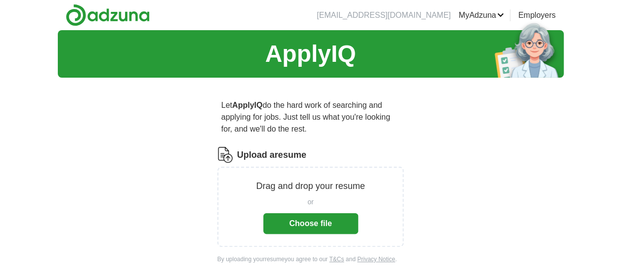
click at [294, 213] on button "Choose file" at bounding box center [310, 223] width 95 height 21
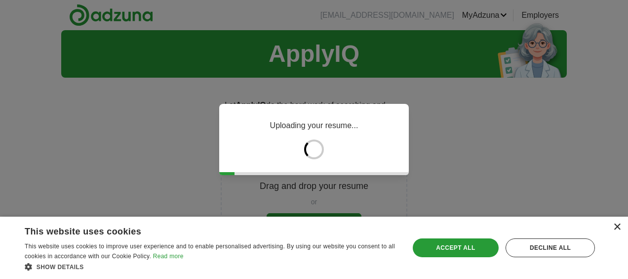
click at [618, 224] on div "×" at bounding box center [616, 226] width 7 height 7
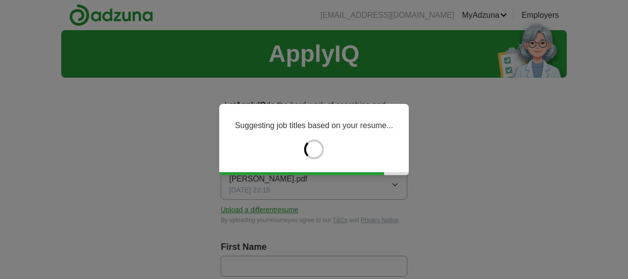
type input "*******"
type input "******"
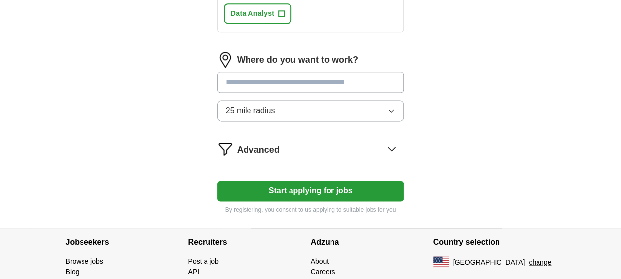
scroll to position [622, 0]
click at [306, 108] on button "25 mile radius" at bounding box center [310, 111] width 187 height 21
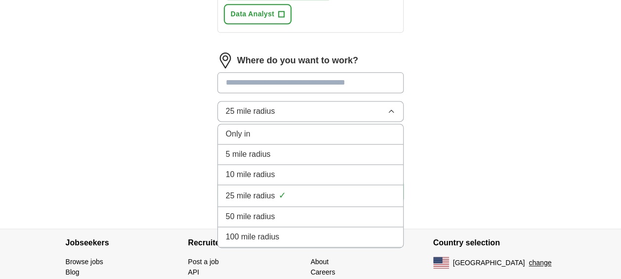
scroll to position [669, 0]
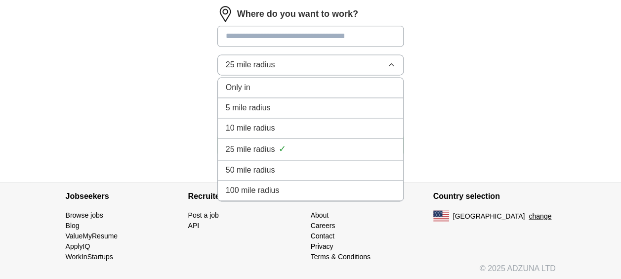
click at [280, 191] on div "100 mile radius" at bounding box center [311, 190] width 170 height 12
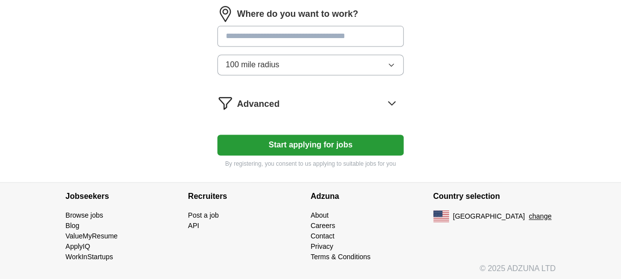
scroll to position [620, 0]
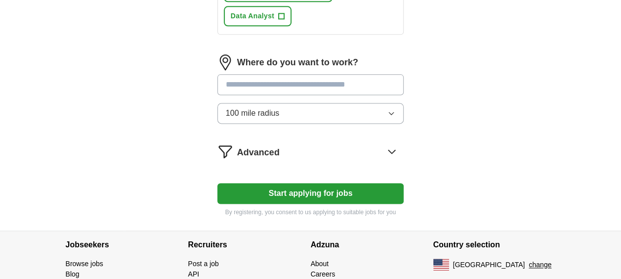
click at [298, 185] on button "Start applying for jobs" at bounding box center [310, 193] width 187 height 21
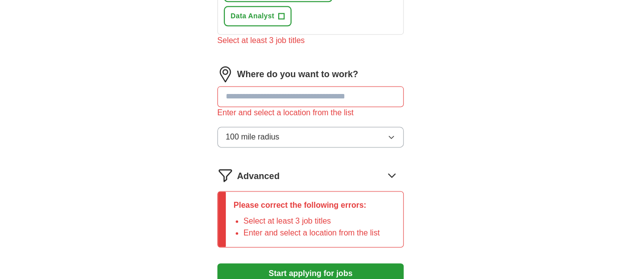
click at [276, 86] on input "text" at bounding box center [310, 96] width 187 height 21
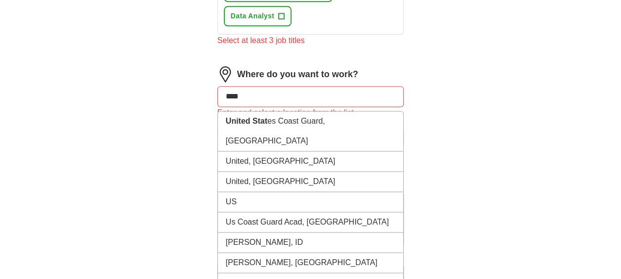
type input "*****"
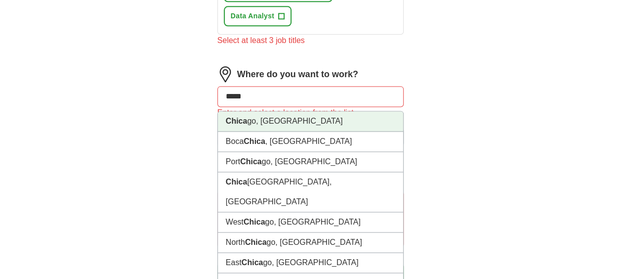
click at [269, 111] on li "Chica go, [GEOGRAPHIC_DATA]" at bounding box center [311, 121] width 186 height 20
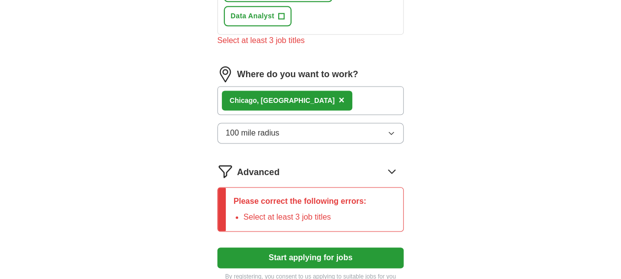
click at [269, 110] on div "Chica go, [GEOGRAPHIC_DATA] ×" at bounding box center [310, 100] width 187 height 29
drag, startPoint x: 269, startPoint y: 110, endPoint x: 271, endPoint y: 138, distance: 28.2
click at [271, 138] on button "100 mile radius" at bounding box center [310, 132] width 187 height 21
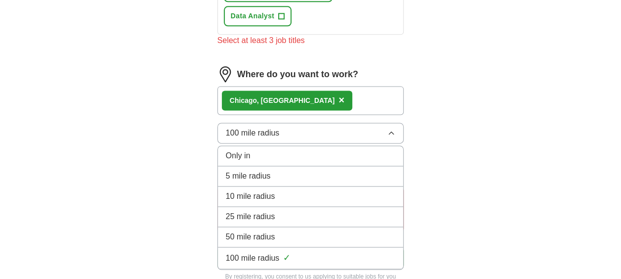
click at [270, 153] on div "Only in" at bounding box center [311, 156] width 170 height 12
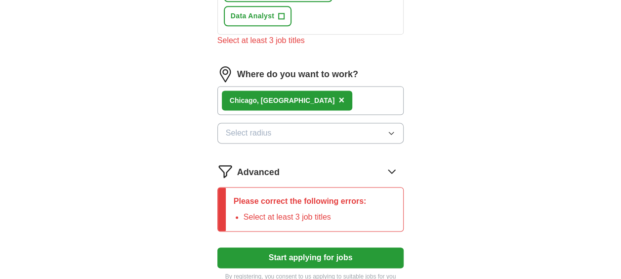
click at [271, 128] on span "Select radius" at bounding box center [249, 133] width 46 height 12
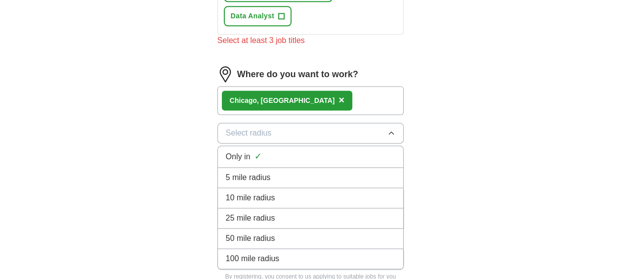
click at [279, 259] on div "100 mile radius" at bounding box center [311, 258] width 170 height 12
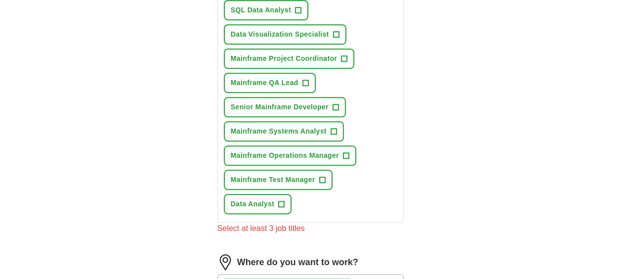
scroll to position [362, 0]
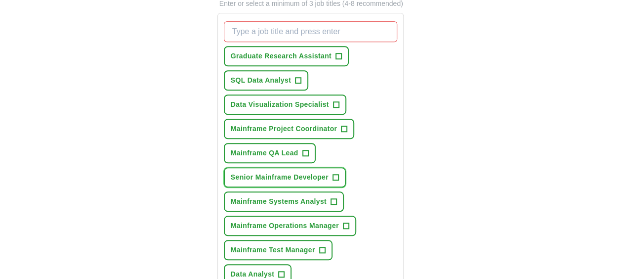
click at [339, 181] on button "Senior Mainframe Developer +" at bounding box center [285, 177] width 122 height 20
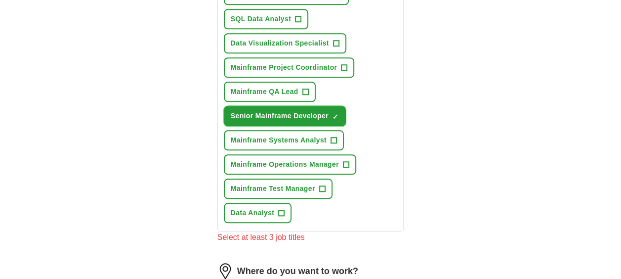
scroll to position [425, 0]
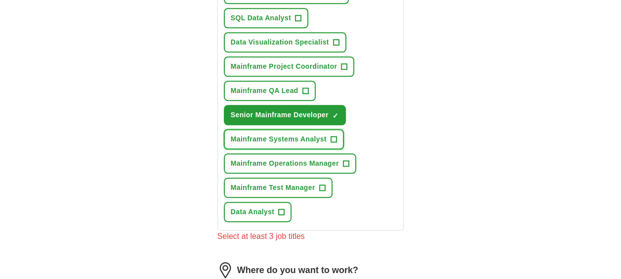
click at [335, 136] on span "+" at bounding box center [333, 139] width 6 height 8
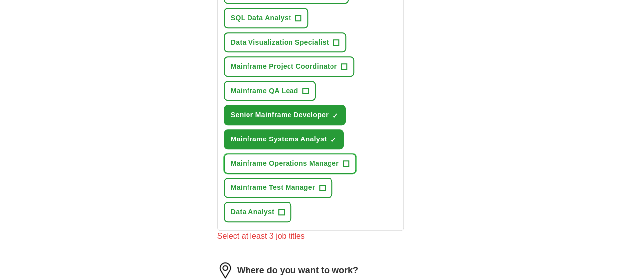
click at [345, 164] on span "+" at bounding box center [346, 164] width 6 height 8
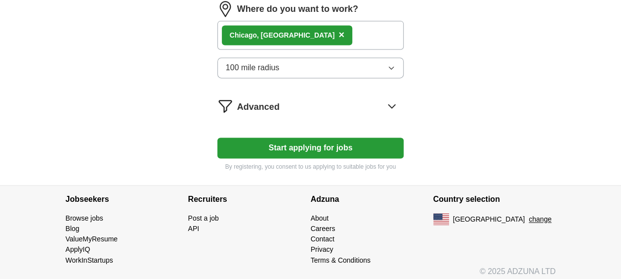
click at [347, 145] on button "Start applying for jobs" at bounding box center [310, 147] width 187 height 21
select select "**"
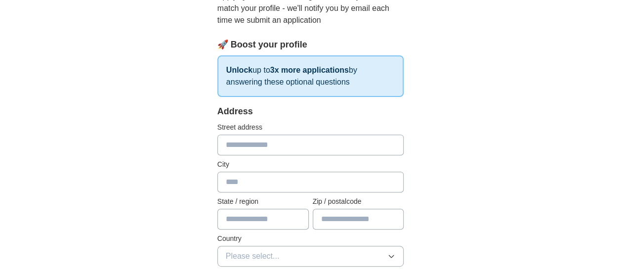
scroll to position [122, 0]
click at [341, 135] on input "text" at bounding box center [310, 144] width 187 height 21
type input "**********"
type input "*****"
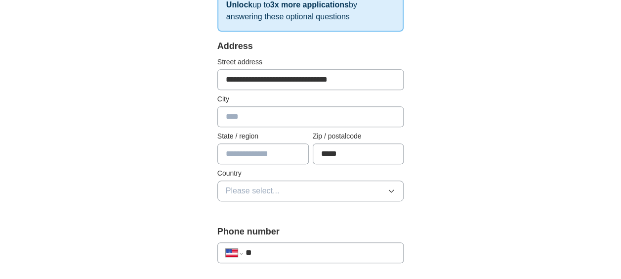
scroll to position [190, 0]
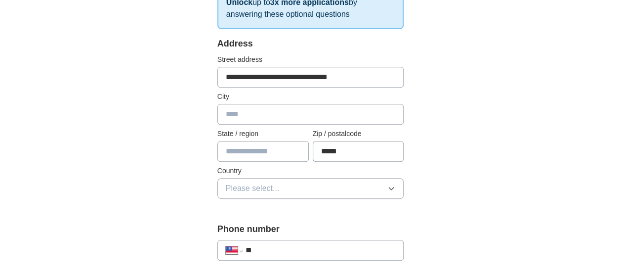
click at [264, 159] on input "text" at bounding box center [262, 151] width 91 height 21
click at [228, 113] on input "text" at bounding box center [310, 114] width 187 height 21
type input "******"
type input "*****"
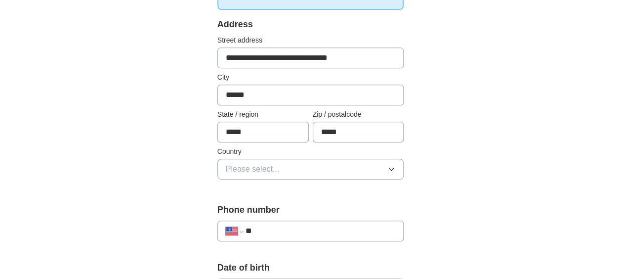
scroll to position [209, 0]
click at [262, 178] on div "**********" at bounding box center [310, 103] width 187 height 173
click at [265, 168] on span "Please select..." at bounding box center [253, 168] width 54 height 12
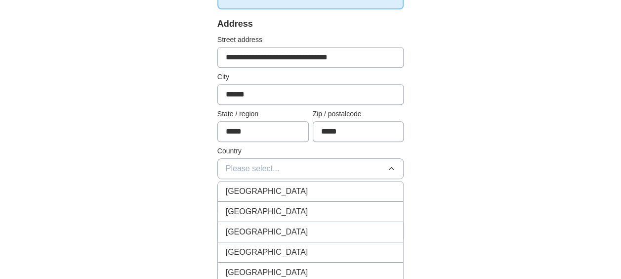
click at [253, 206] on span "[GEOGRAPHIC_DATA]" at bounding box center [267, 211] width 82 height 12
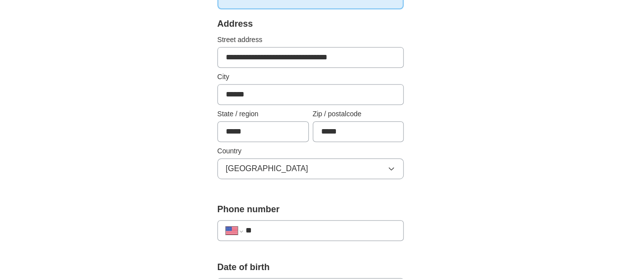
click at [275, 224] on input "**" at bounding box center [320, 230] width 150 height 12
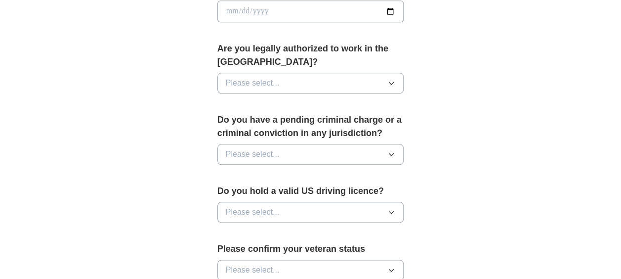
scroll to position [488, 0]
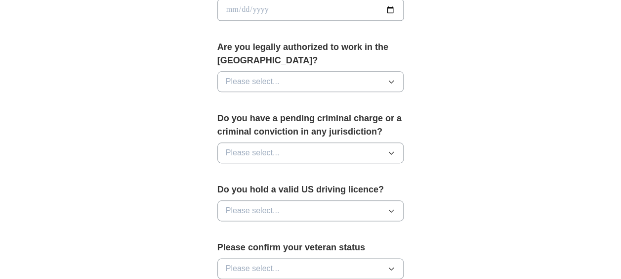
type input "**********"
click at [281, 81] on button "Please select..." at bounding box center [310, 81] width 187 height 21
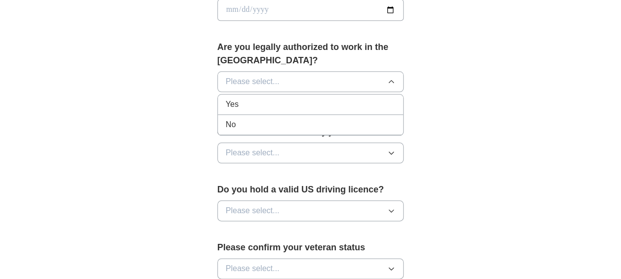
click at [260, 105] on div "Yes" at bounding box center [311, 104] width 170 height 12
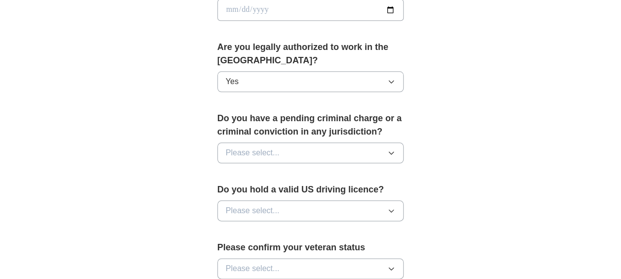
click at [263, 147] on span "Please select..." at bounding box center [253, 153] width 54 height 12
click at [262, 193] on div "No" at bounding box center [311, 196] width 170 height 12
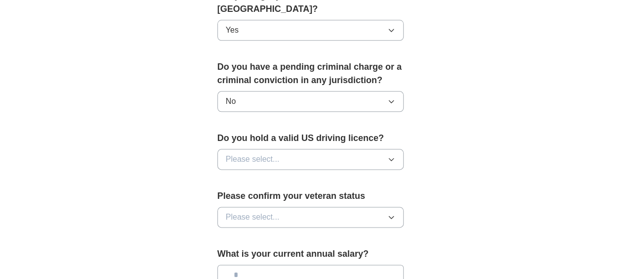
scroll to position [541, 0]
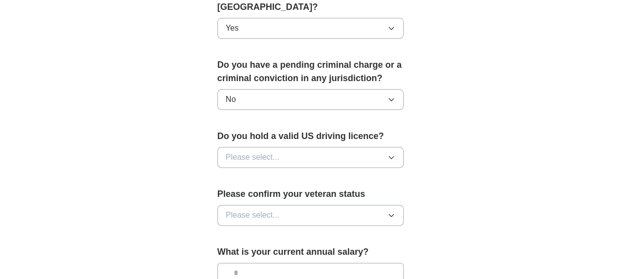
click at [270, 153] on span "Please select..." at bounding box center [253, 157] width 54 height 12
click at [250, 177] on div "Yes" at bounding box center [311, 180] width 170 height 12
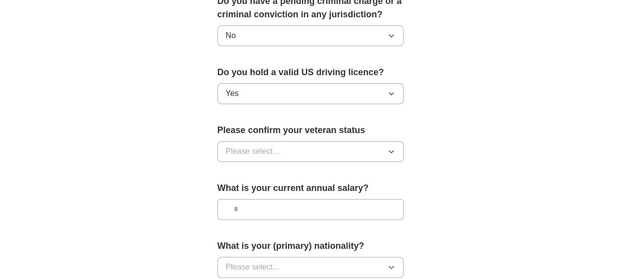
scroll to position [606, 0]
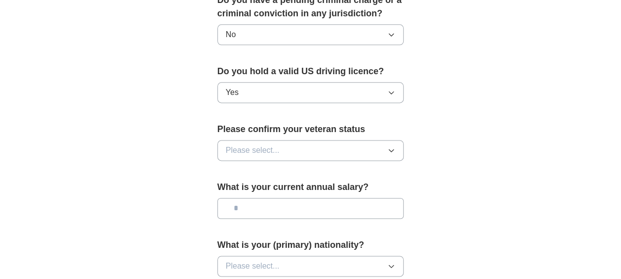
click at [257, 152] on span "Please select..." at bounding box center [253, 150] width 54 height 12
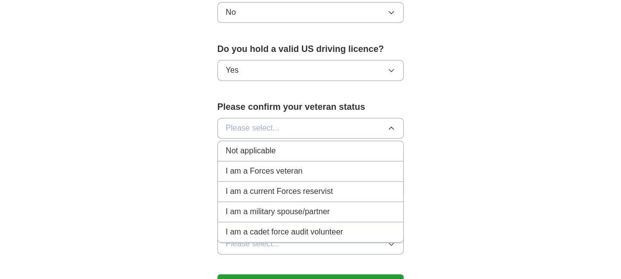
scroll to position [628, 0]
click at [271, 151] on span "Not applicable" at bounding box center [251, 151] width 50 height 12
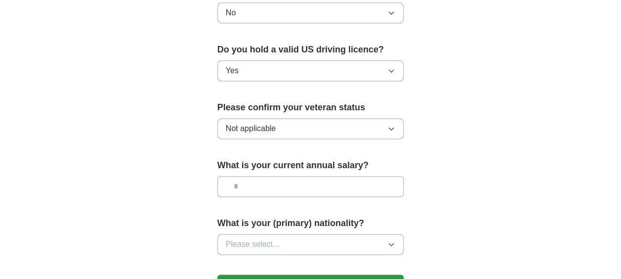
click at [254, 176] on input "text" at bounding box center [310, 186] width 187 height 21
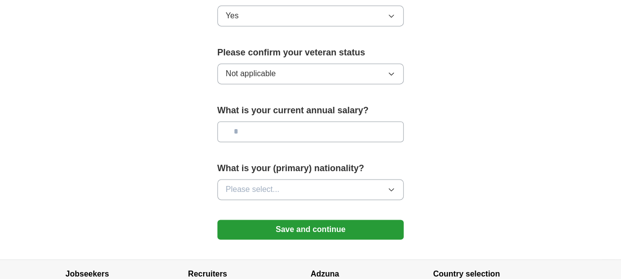
scroll to position [683, 0]
click at [270, 184] on span "Please select..." at bounding box center [253, 189] width 54 height 12
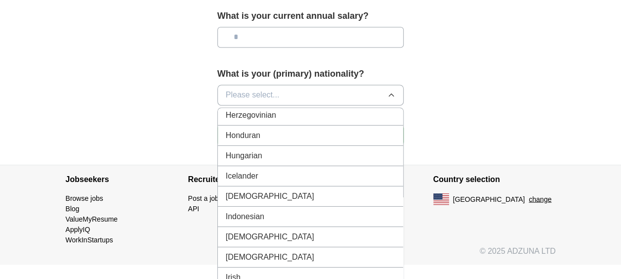
scroll to position [1559, 0]
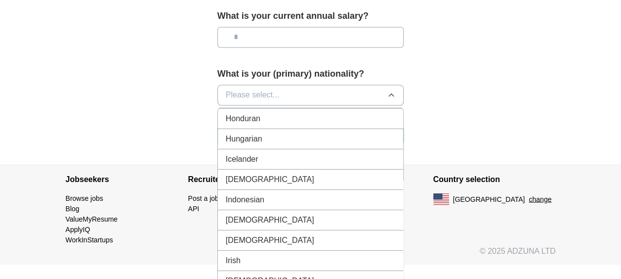
click at [303, 173] on div "[DEMOGRAPHIC_DATA]" at bounding box center [311, 179] width 170 height 12
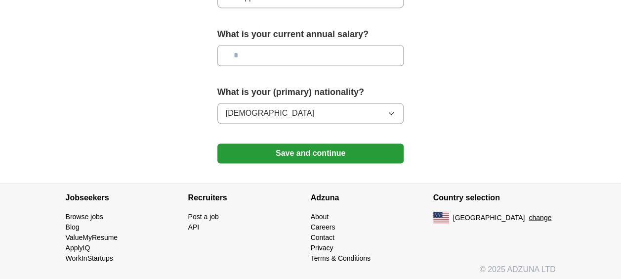
click at [299, 143] on button "Save and continue" at bounding box center [310, 153] width 187 height 20
